Goal: Transaction & Acquisition: Purchase product/service

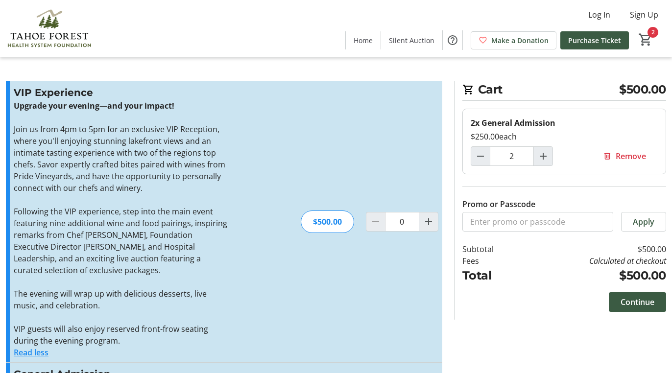
scroll to position [378, 0]
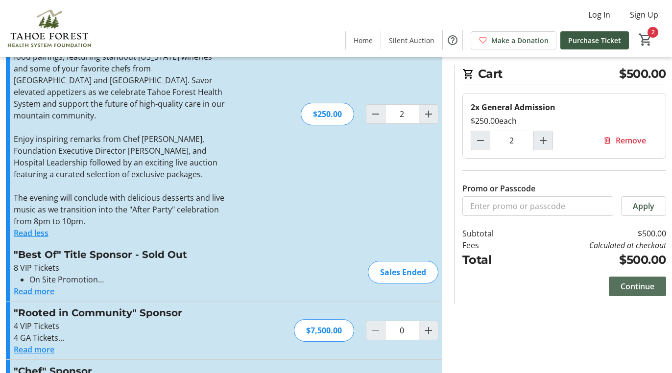
click at [648, 282] on span "Continue" at bounding box center [637, 287] width 34 height 12
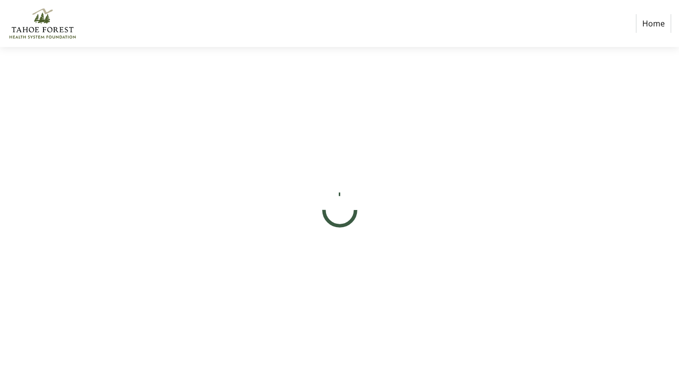
select select "US"
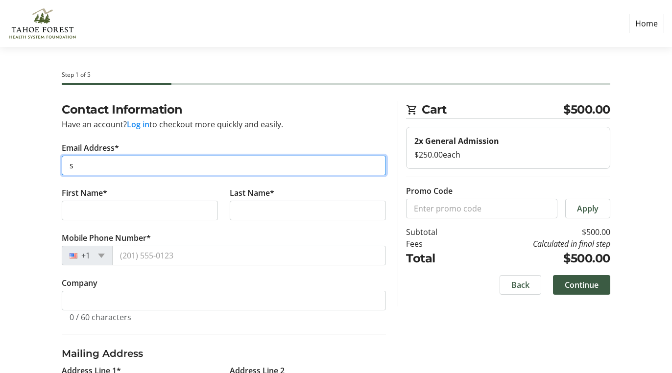
type input "sa"
type input "[EMAIL_ADDRESS][DOMAIN_NAME]"
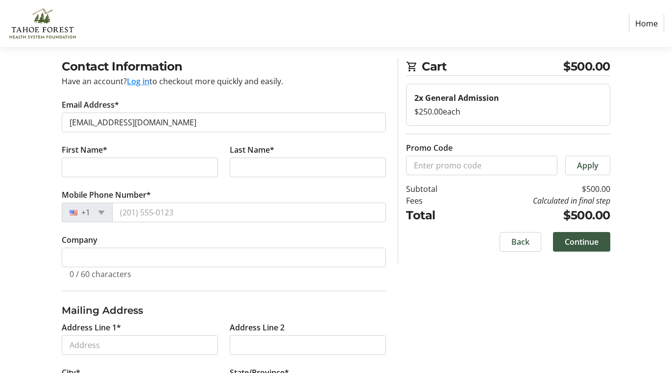
scroll to position [42, 0]
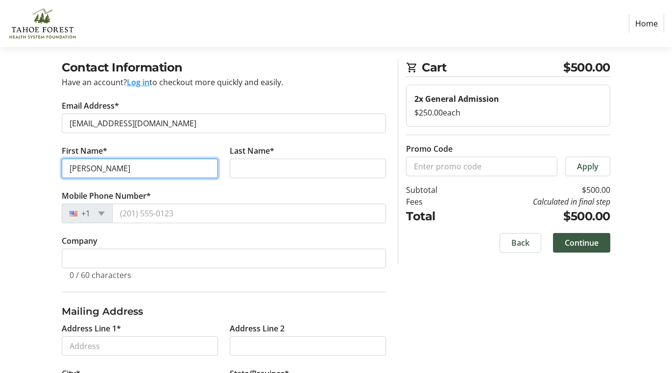
type input "[PERSON_NAME]"
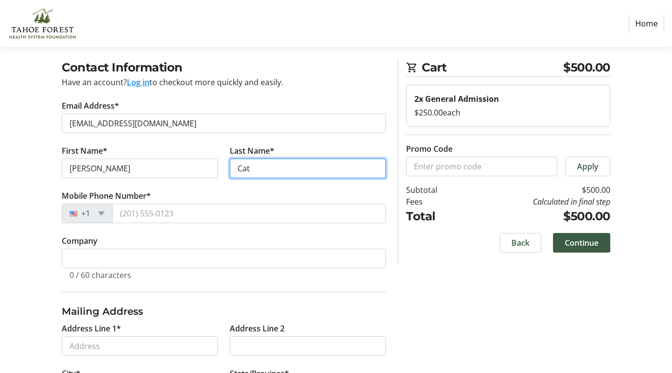
type input "Cath"
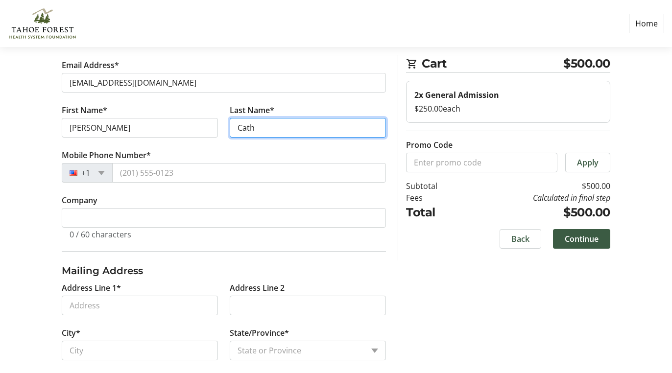
scroll to position [92, 0]
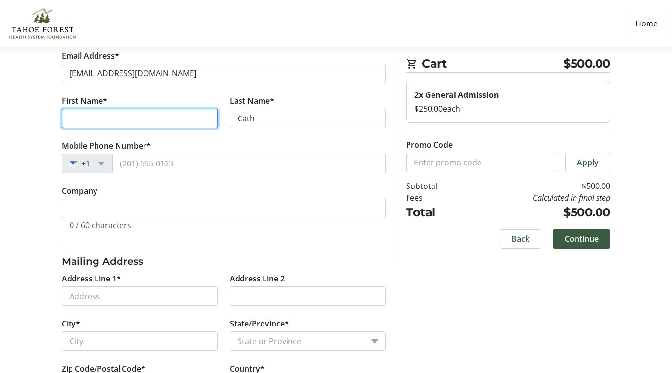
type input "[PERSON_NAME]"
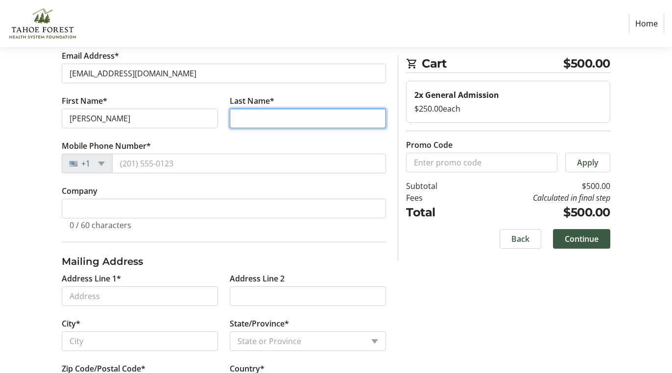
type input "Cath"
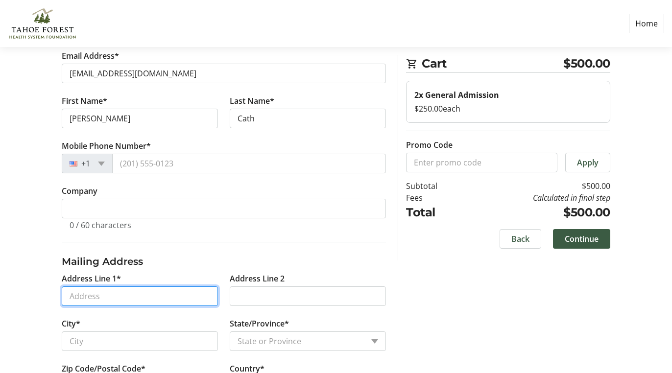
type input "[STREET_ADDRESS][PERSON_NAME]"
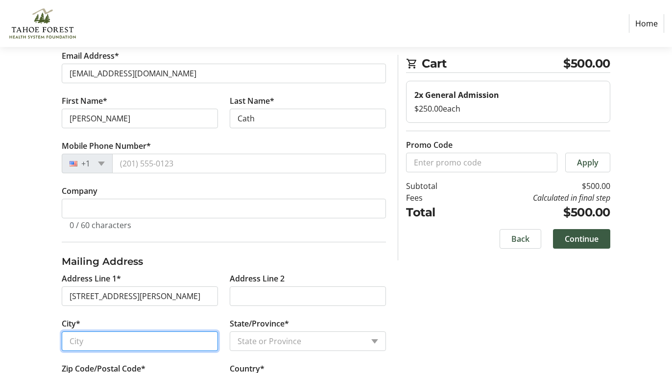
type input "Incline Village"
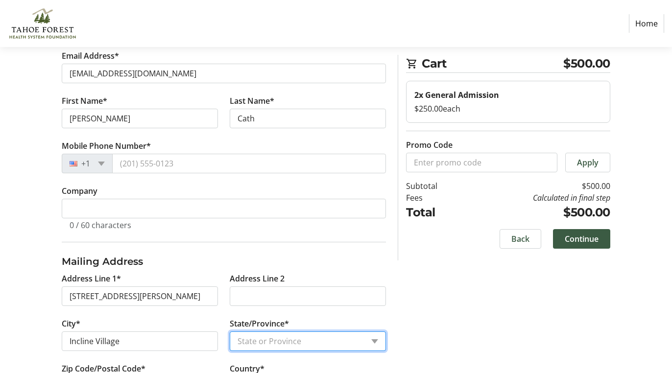
select select "NV"
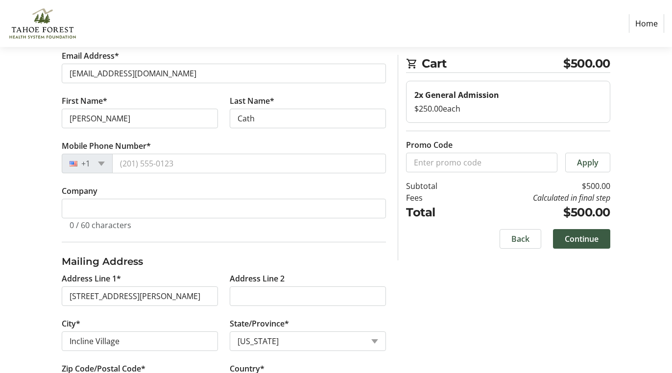
type input "89451"
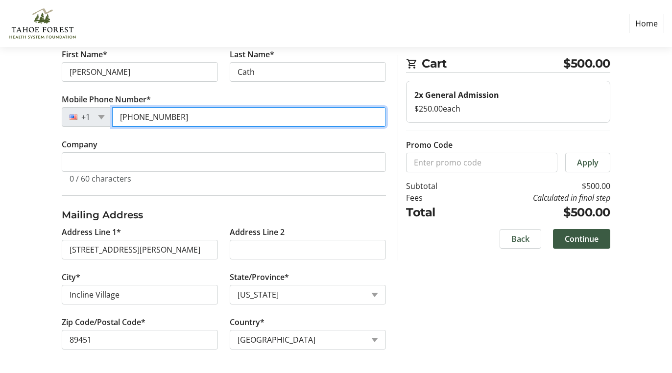
scroll to position [139, 0]
type input "[PHONE_NUMBER]"
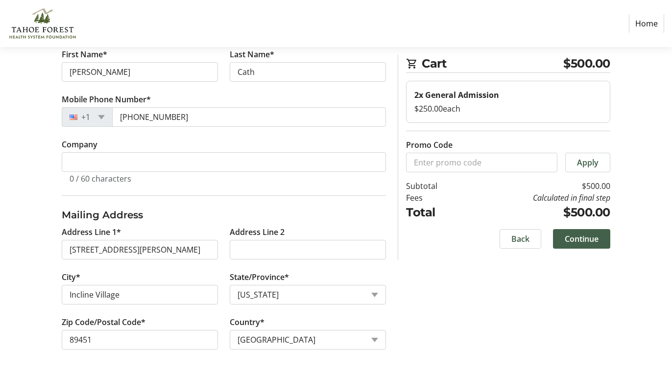
click at [587, 240] on span "Continue" at bounding box center [582, 239] width 34 height 12
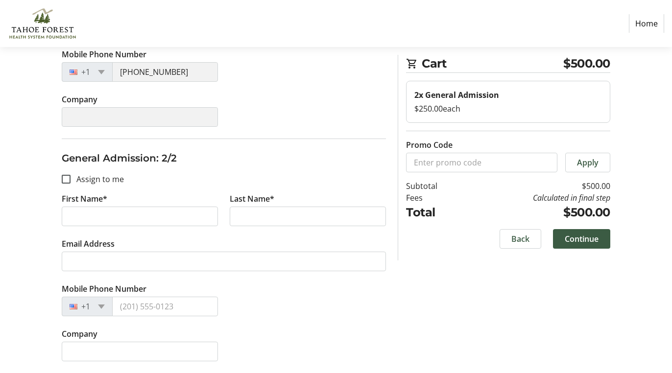
scroll to position [285, 0]
type input "S"
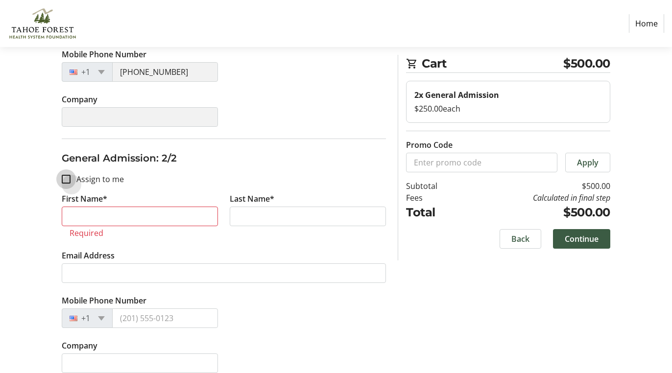
click at [66, 180] on input "Assign to me" at bounding box center [66, 179] width 9 height 9
checkbox input "true"
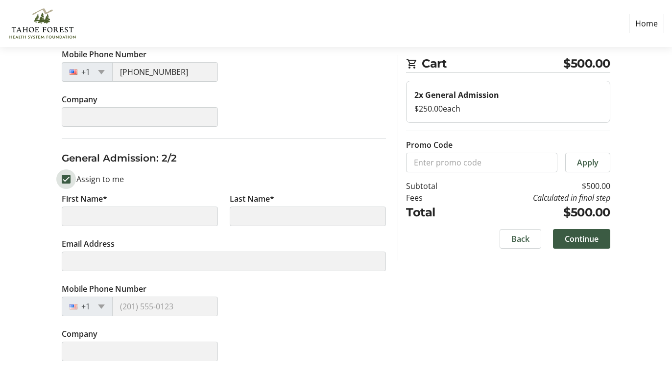
type input "[PERSON_NAME]"
type input "Cath"
type input "[EMAIL_ADDRESS][DOMAIN_NAME]"
type input "[PHONE_NUMBER]"
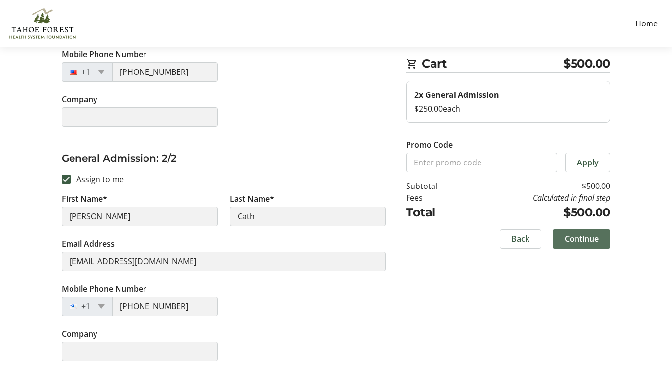
click at [579, 242] on span "Continue" at bounding box center [582, 239] width 34 height 12
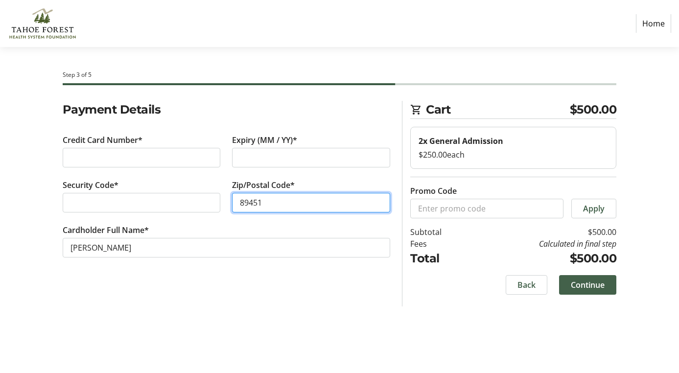
type input "89451"
click at [580, 286] on span "Continue" at bounding box center [588, 285] width 34 height 12
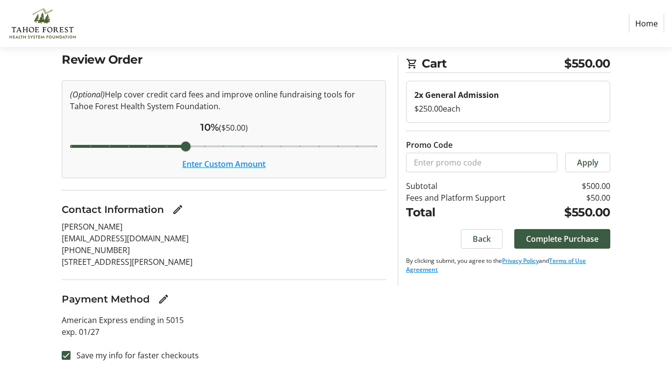
scroll to position [50, 0]
click at [187, 146] on input "Cover fees percentage" at bounding box center [224, 147] width 328 height 22
drag, startPoint x: 187, startPoint y: 146, endPoint x: 88, endPoint y: 145, distance: 99.4
type input "5"
click at [87, 145] on input "Cover fees percentage" at bounding box center [224, 147] width 328 height 22
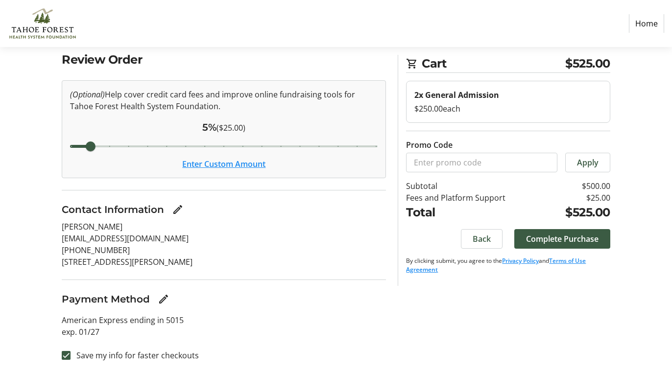
click at [246, 166] on button "Enter Custom Amount" at bounding box center [223, 164] width 83 height 12
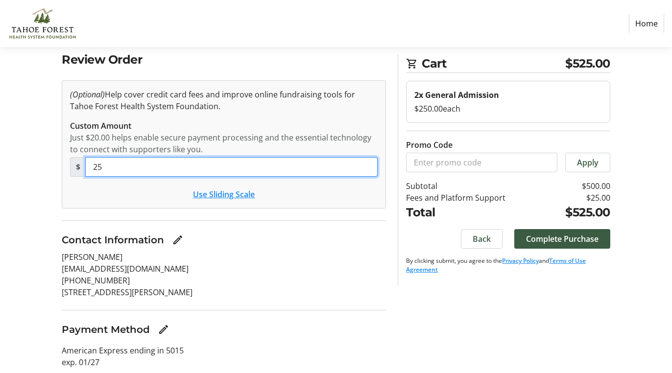
click at [126, 166] on input "25" at bounding box center [231, 167] width 292 height 20
type input "2"
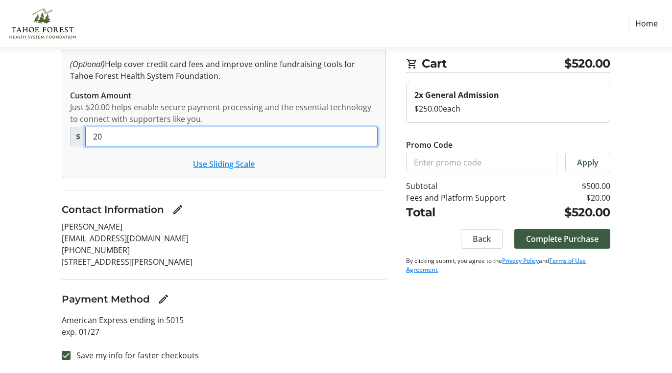
scroll to position [80, 0]
type input "20"
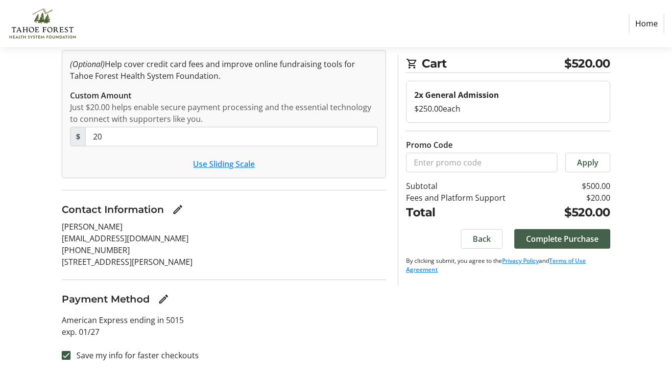
click at [552, 239] on span "Complete Purchase" at bounding box center [562, 239] width 72 height 12
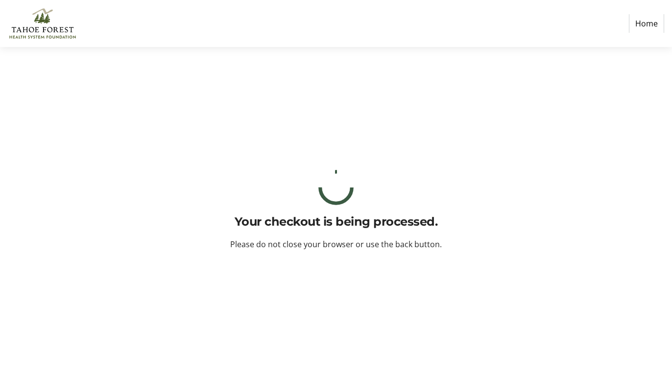
scroll to position [0, 0]
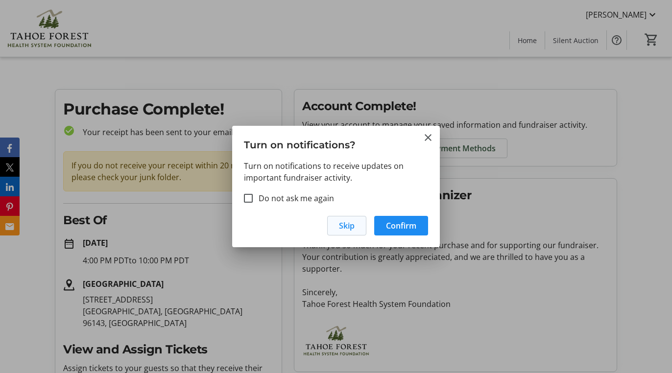
click at [339, 226] on span "Skip" at bounding box center [347, 226] width 16 height 12
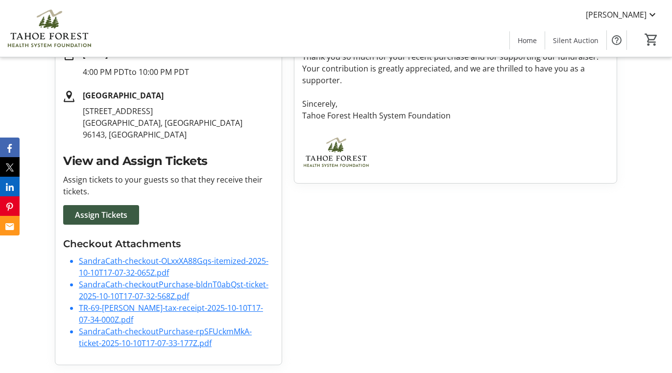
scroll to position [189, 0]
click at [128, 309] on link "TR-69-[PERSON_NAME]-tax-receipt-2025-10-10T17-07-34-000Z.pdf" at bounding box center [171, 314] width 184 height 23
click at [192, 263] on link "SandraCath-checkout-OLxxXA88Gqs-itemized-2025-10-10T17-07-32-065Z.pdf" at bounding box center [173, 267] width 189 height 23
click at [139, 284] on link "SandraCath-checkoutPurchase-bldnT0abQst-ticket-2025-10-10T17-07-32-568Z.pdf" at bounding box center [173, 290] width 189 height 23
click at [160, 311] on link "TR-69-[PERSON_NAME]-tax-receipt-2025-10-10T17-07-34-000Z.pdf" at bounding box center [171, 314] width 184 height 23
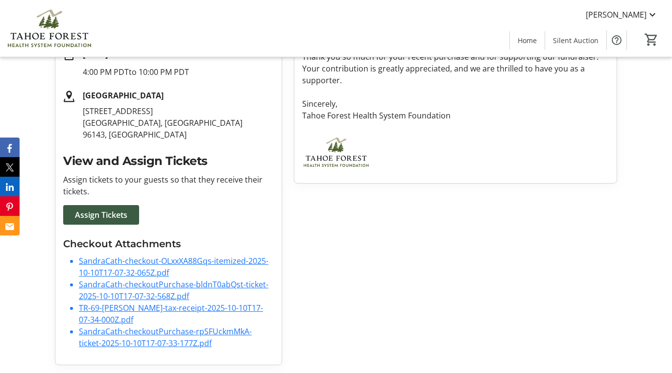
click at [148, 336] on link "SandraCath-checkoutPurchase-rpSFUckmMkA-ticket-2025-10-10T17-07-33-177Z.pdf" at bounding box center [165, 337] width 173 height 23
click at [511, 174] on div at bounding box center [455, 154] width 318 height 42
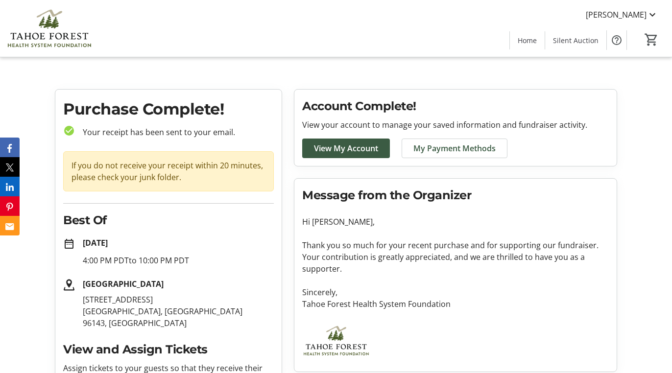
scroll to position [0, 0]
click at [353, 149] on span "View My Account" at bounding box center [346, 148] width 64 height 12
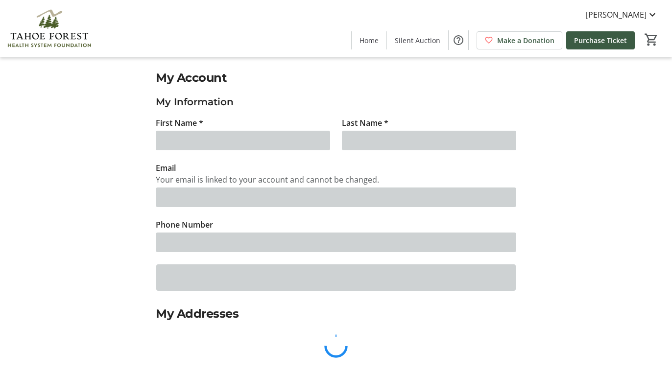
type input "[PERSON_NAME]"
type input "Cath"
type input "[EMAIL_ADDRESS][DOMAIN_NAME]"
type input "[PHONE_NUMBER]"
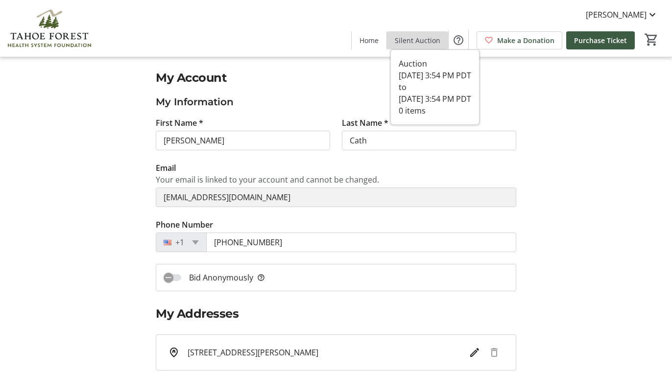
click at [431, 42] on span "Silent Auction" at bounding box center [418, 40] width 46 height 10
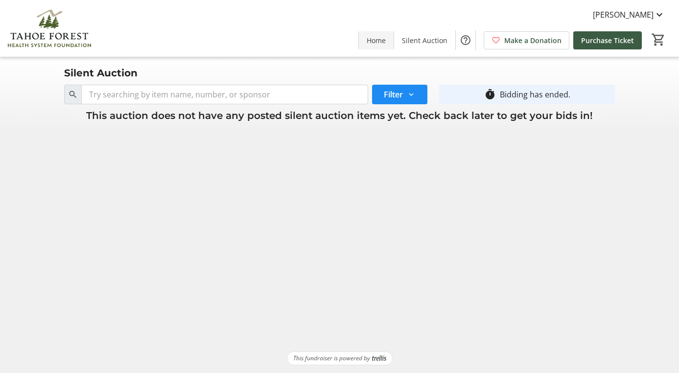
click at [376, 41] on span "Home" at bounding box center [376, 40] width 19 height 10
